Goal: Find specific page/section: Find specific page/section

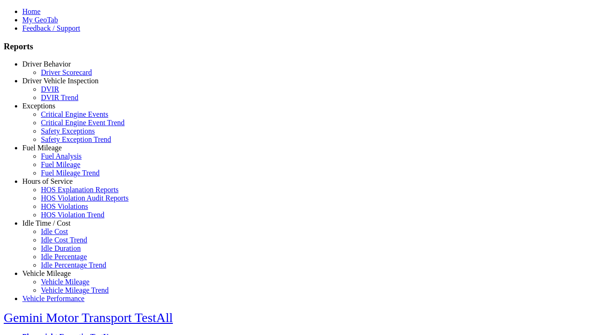
click at [53, 227] on link "Idle Time / Cost" at bounding box center [46, 223] width 48 height 8
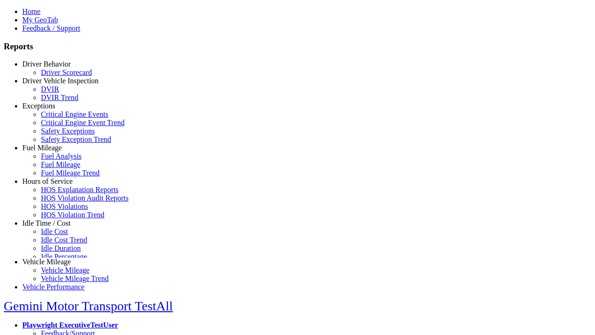
click at [60, 235] on link "Idle Cost" at bounding box center [54, 231] width 27 height 8
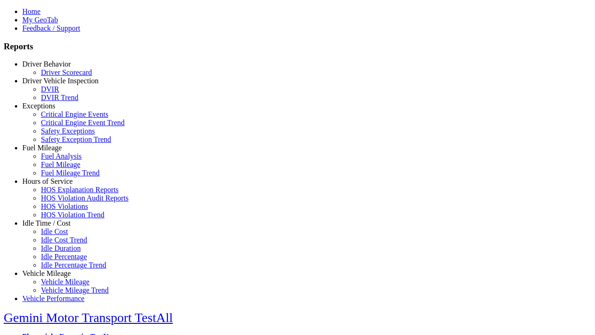
select select "**"
type input "**********"
